Goal: Navigation & Orientation: Go to known website

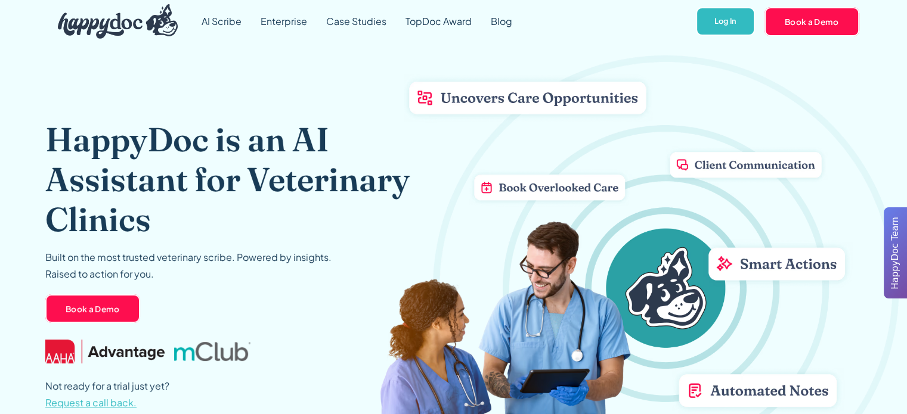
click at [142, 31] on img "home" at bounding box center [118, 21] width 120 height 35
click at [225, 17] on link "AI Scribe" at bounding box center [221, 21] width 59 height 43
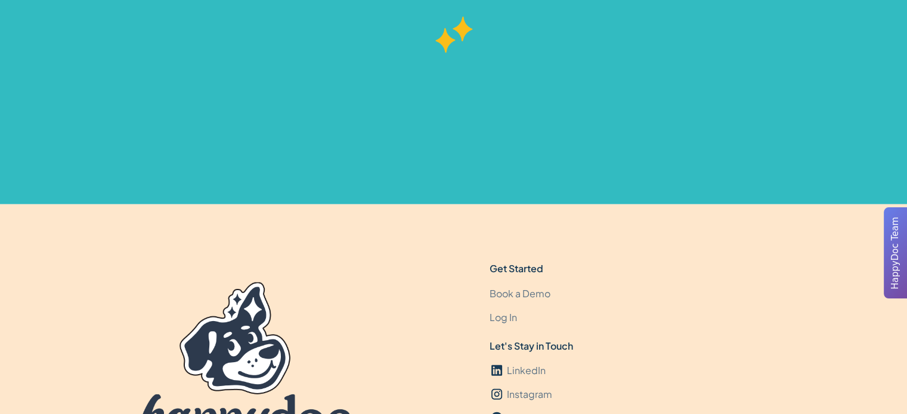
scroll to position [3615, 0]
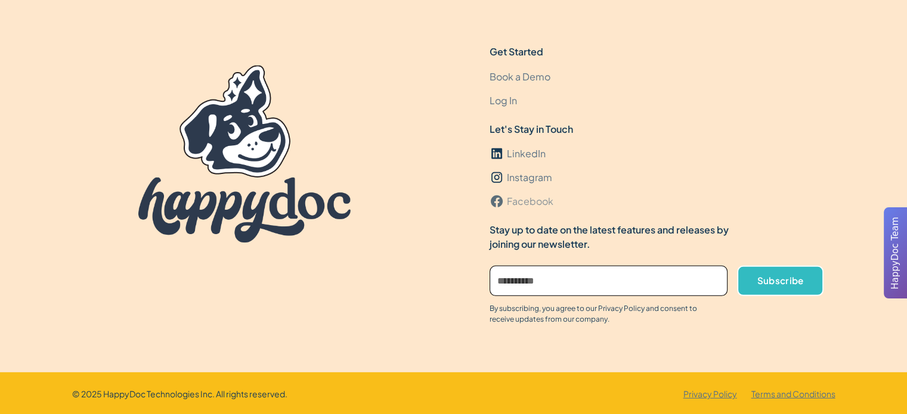
click at [516, 197] on div "Facebook" at bounding box center [530, 201] width 47 height 14
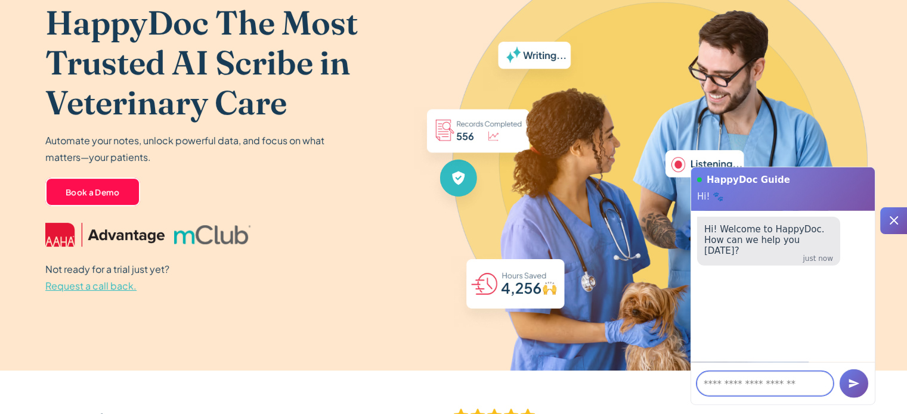
scroll to position [0, 0]
